Goal: Transaction & Acquisition: Obtain resource

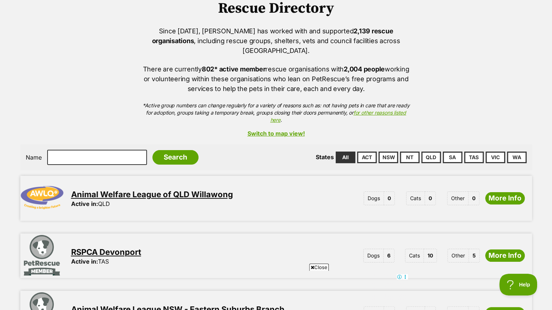
scroll to position [68, 0]
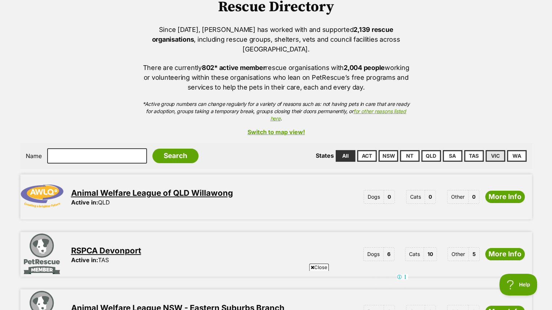
click at [497, 151] on link "VIC" at bounding box center [496, 156] width 20 height 12
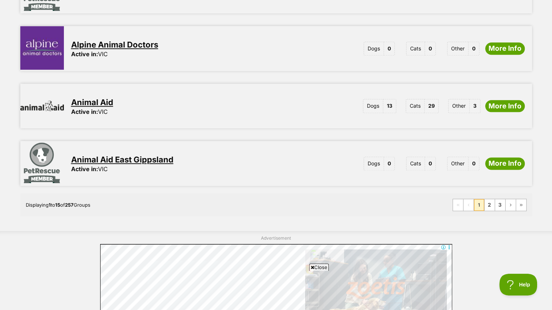
scroll to position [903, 0]
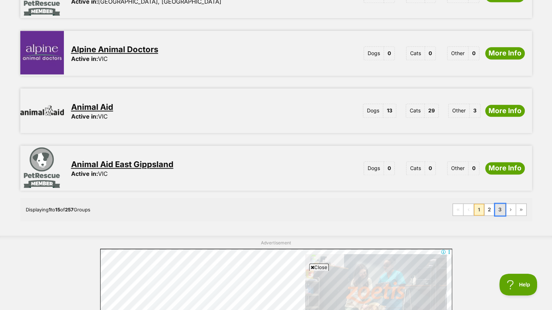
click at [500, 204] on link "3" at bounding box center [500, 210] width 10 height 12
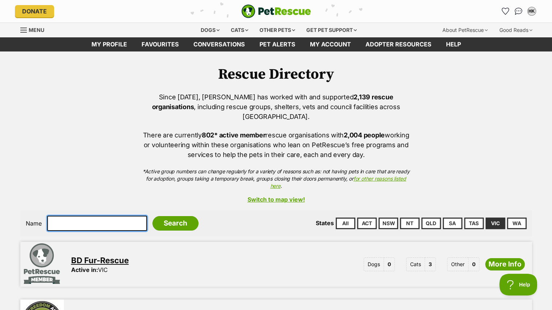
click at [102, 216] on input "text" at bounding box center [97, 223] width 100 height 15
type input "rise up"
click at [152, 216] on input "Search" at bounding box center [175, 223] width 46 height 15
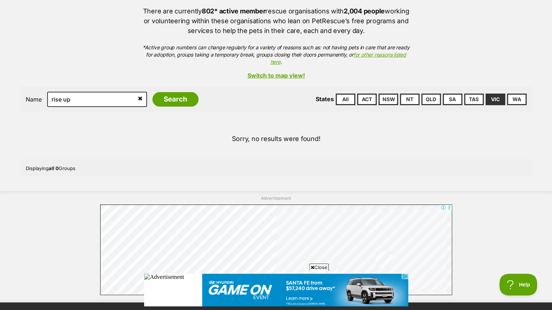
scroll to position [126, 0]
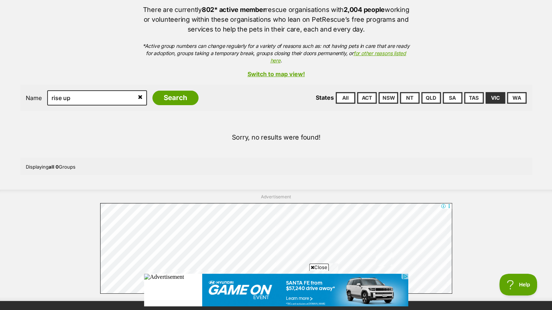
click at [138, 94] on icon at bounding box center [140, 97] width 5 height 6
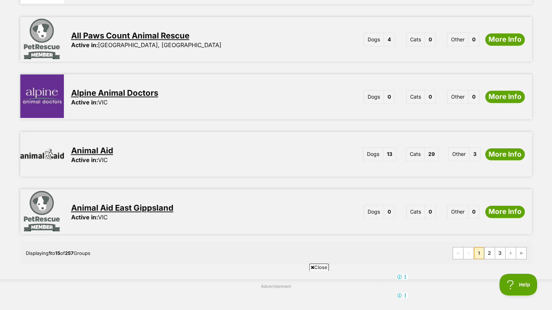
scroll to position [893, 0]
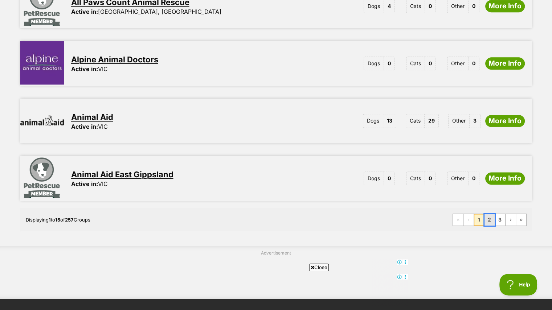
click at [488, 214] on link "2" at bounding box center [490, 220] width 10 height 12
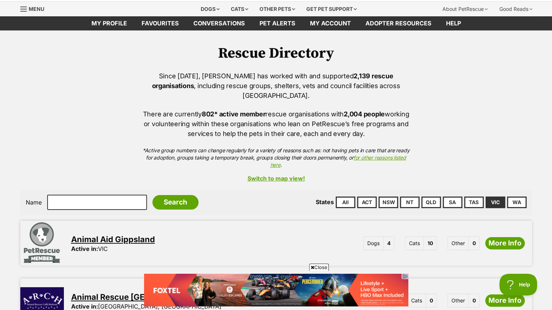
scroll to position [43, 0]
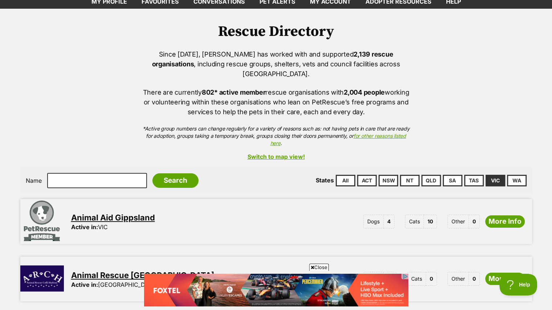
click at [270, 154] on link "Switch to map view!" at bounding box center [276, 157] width 512 height 7
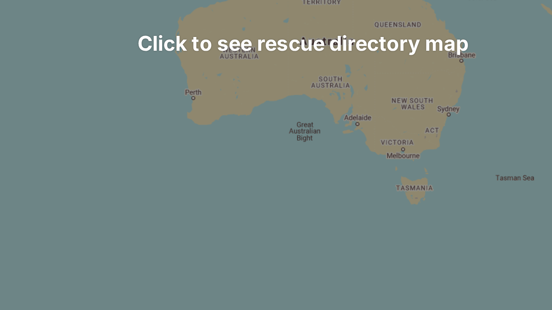
scroll to position [267, 0]
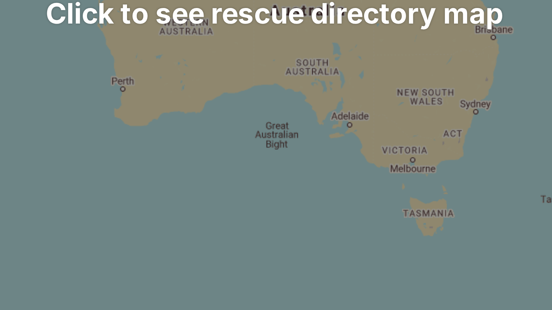
click at [383, 132] on div at bounding box center [345, 91] width 391 height 290
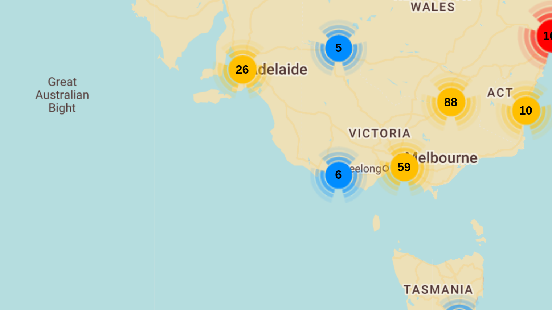
click at [387, 133] on span "59" at bounding box center [389, 135] width 4 height 4
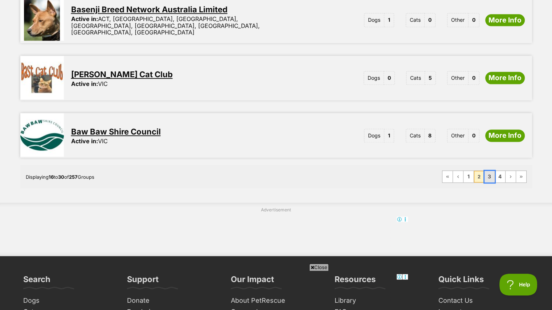
click at [492, 171] on link "3" at bounding box center [490, 177] width 10 height 12
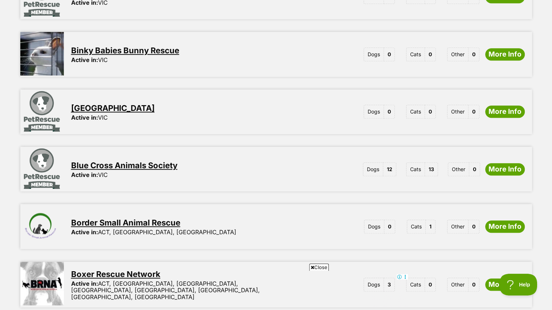
scroll to position [555, 0]
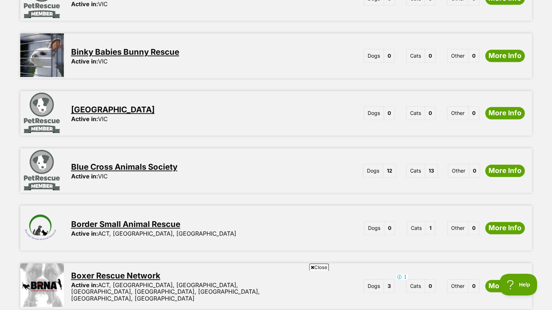
click at [159, 162] on link "Blue Cross Animals Society" at bounding box center [124, 166] width 106 height 9
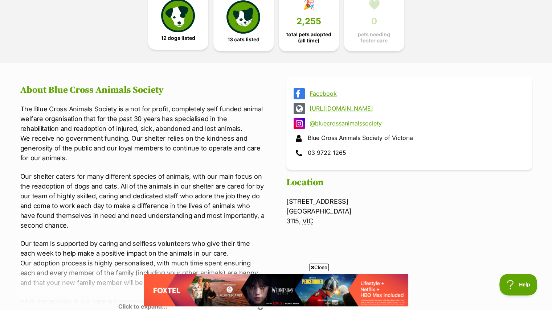
click at [183, 39] on span "12 dogs listed" at bounding box center [178, 38] width 34 height 6
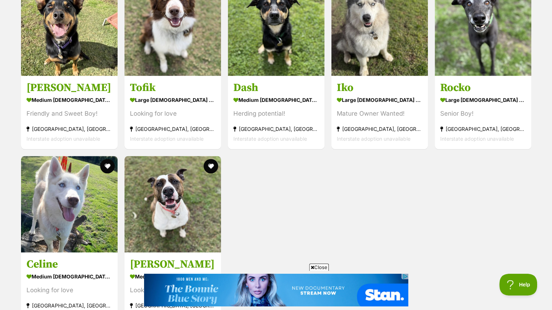
scroll to position [1033, 0]
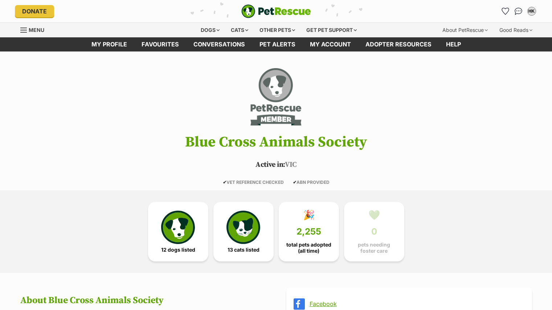
scroll to position [212, 0]
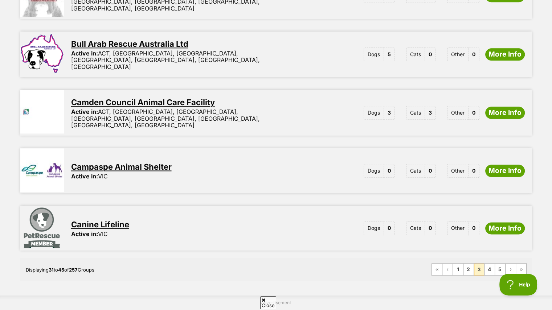
scroll to position [851, 0]
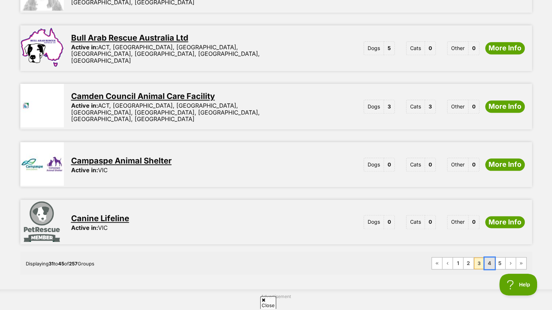
click at [489, 258] on link "4" at bounding box center [490, 264] width 10 height 12
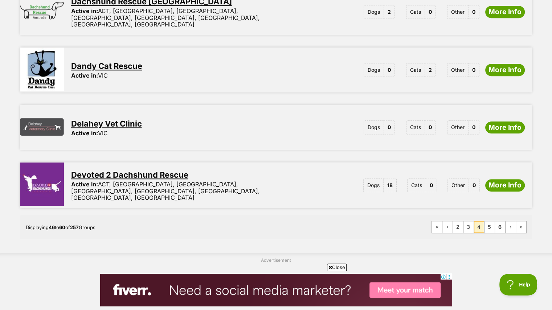
scroll to position [893, 0]
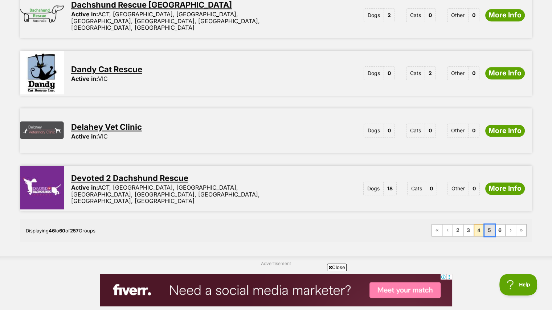
click at [489, 225] on link "5" at bounding box center [490, 231] width 10 height 12
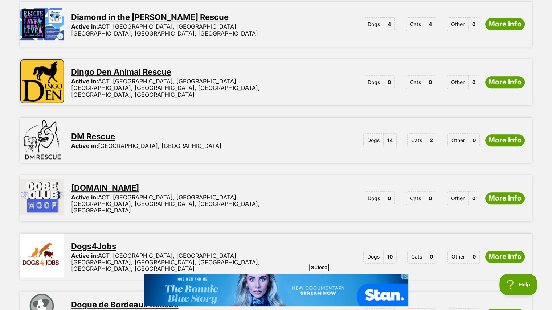
click at [94, 132] on link "DM Rescue" at bounding box center [93, 136] width 44 height 9
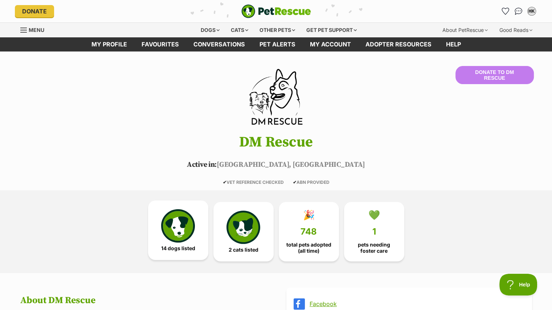
click at [180, 224] on img at bounding box center [177, 225] width 33 height 33
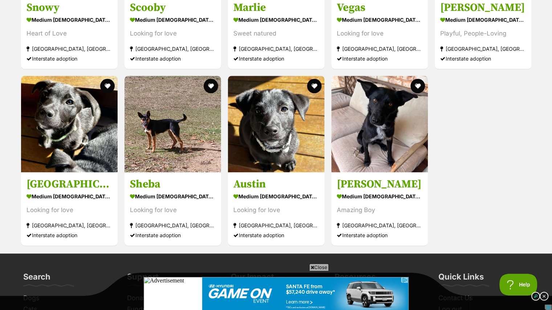
scroll to position [860, 0]
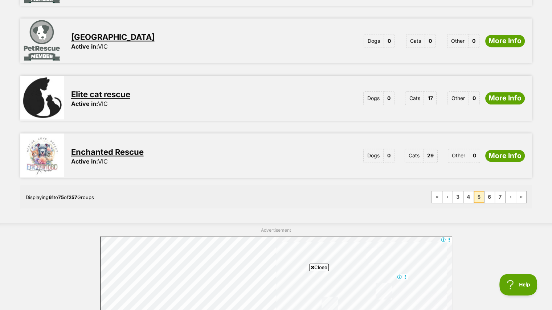
scroll to position [929, 0]
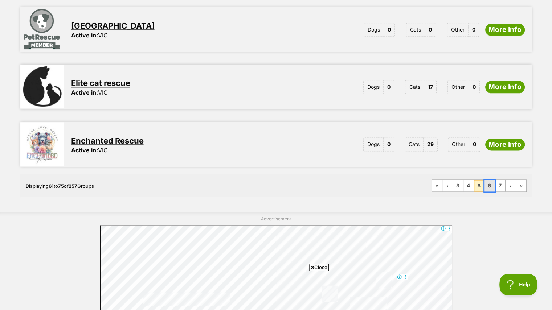
click at [489, 180] on link "6" at bounding box center [490, 186] width 10 height 12
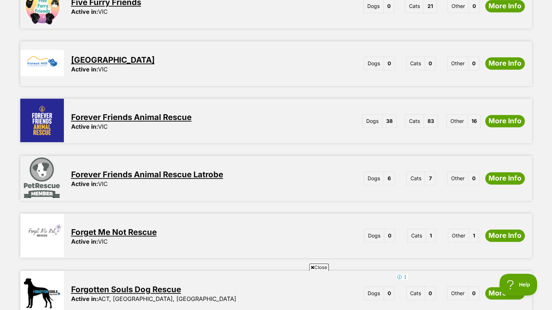
scroll to position [546, 0]
click at [171, 113] on link "Forever Friends Animal Rescue" at bounding box center [131, 117] width 121 height 9
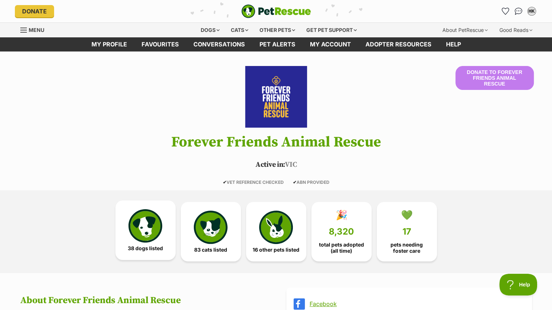
click at [153, 234] on img at bounding box center [145, 225] width 33 height 33
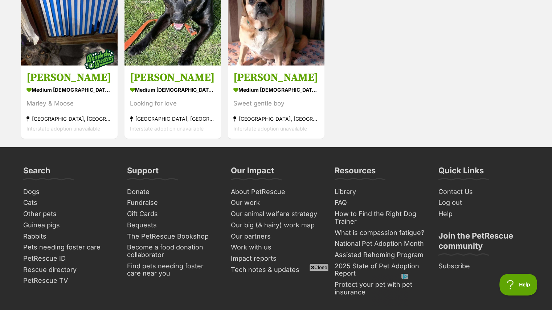
scroll to position [35, 0]
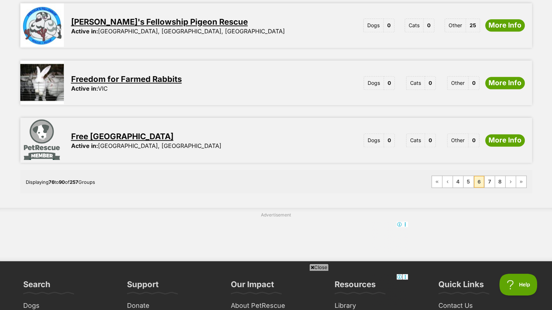
scroll to position [939, 0]
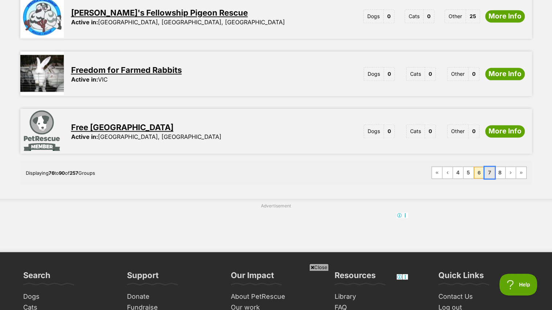
click at [490, 167] on link "7" at bounding box center [490, 173] width 10 height 12
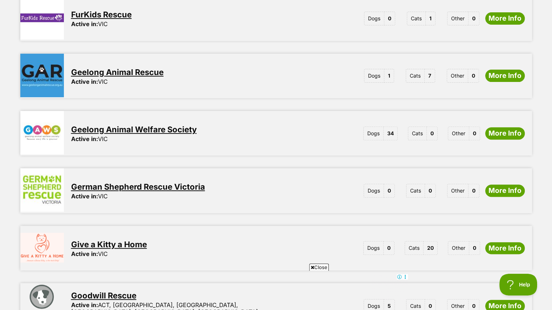
scroll to position [248, 0]
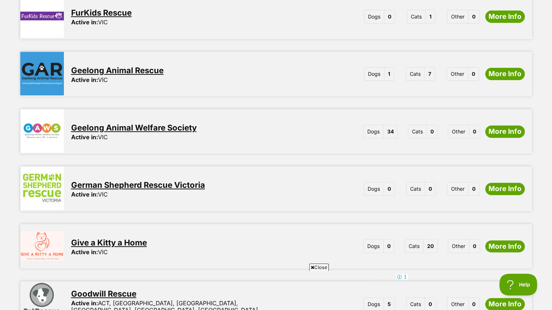
click at [139, 123] on link "Geelong Animal Welfare Society" at bounding box center [134, 127] width 126 height 9
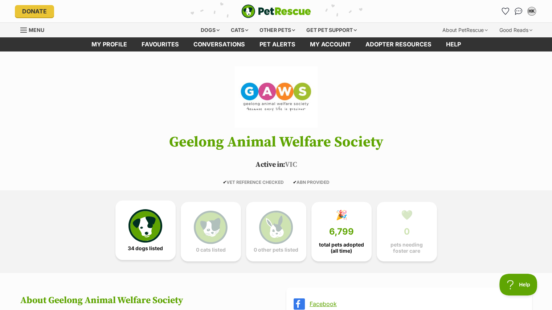
click at [146, 221] on img at bounding box center [145, 225] width 33 height 33
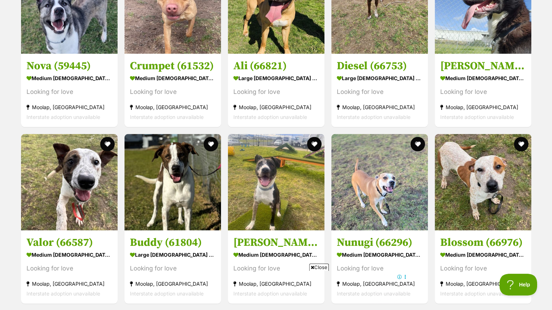
scroll to position [1409, 0]
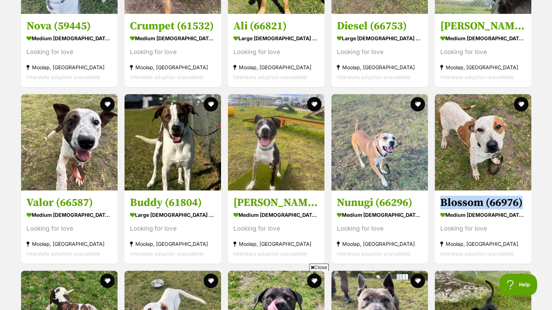
drag, startPoint x: 551, startPoint y: 188, endPoint x: 550, endPoint y: 195, distance: 6.6
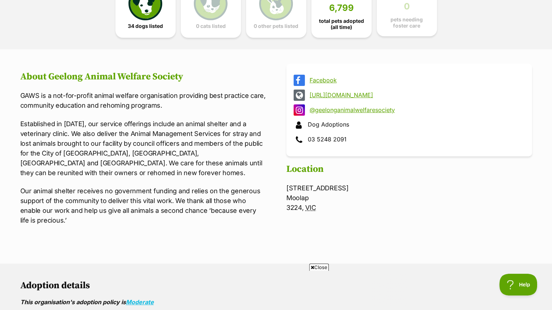
scroll to position [0, 0]
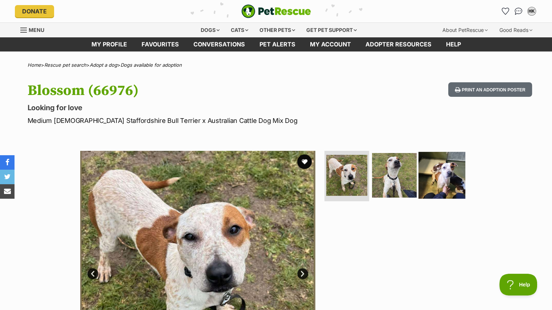
click at [448, 158] on img at bounding box center [442, 175] width 47 height 47
